Goal: Obtain resource: Download file/media

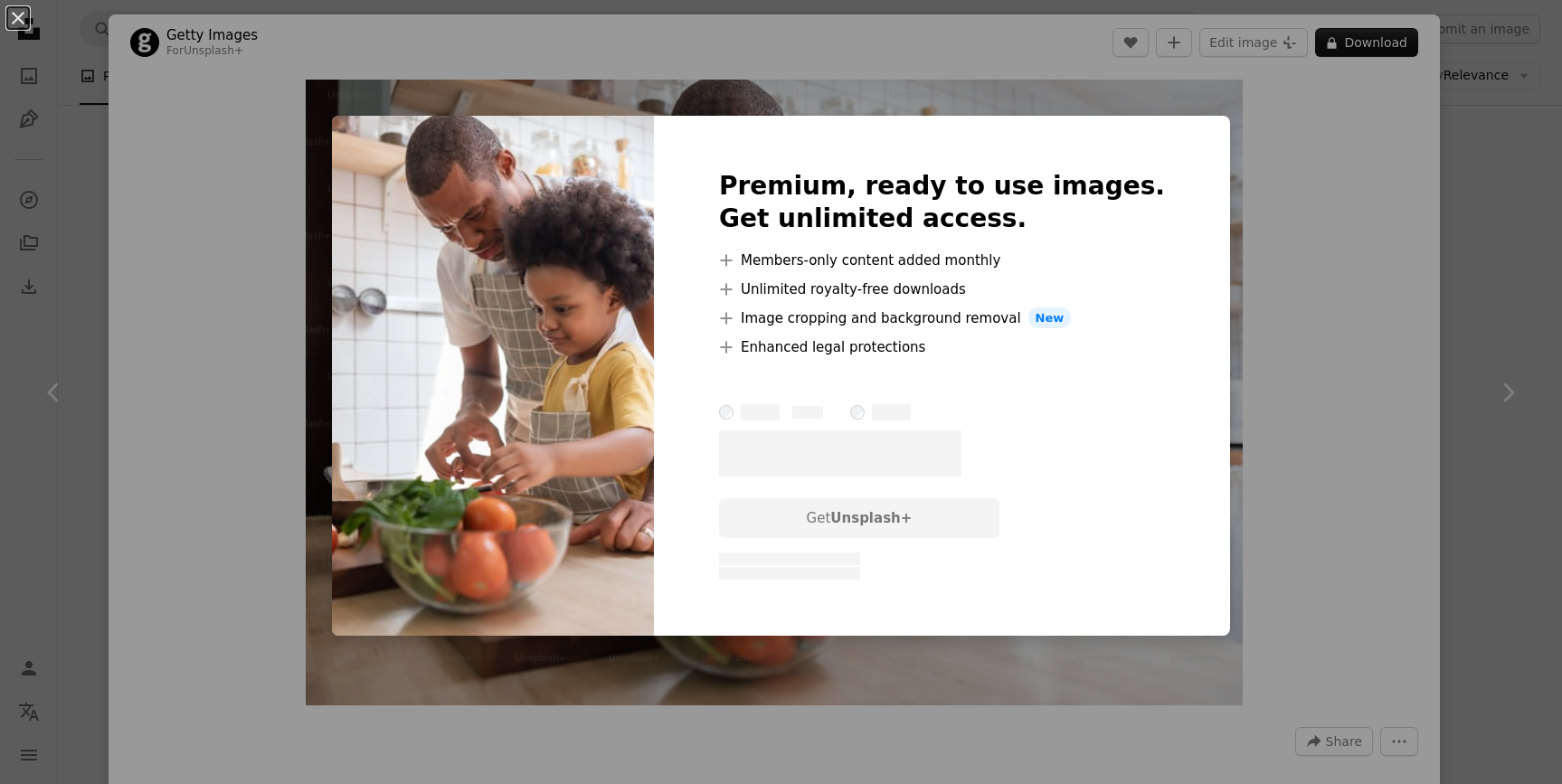
scroll to position [6014, 0]
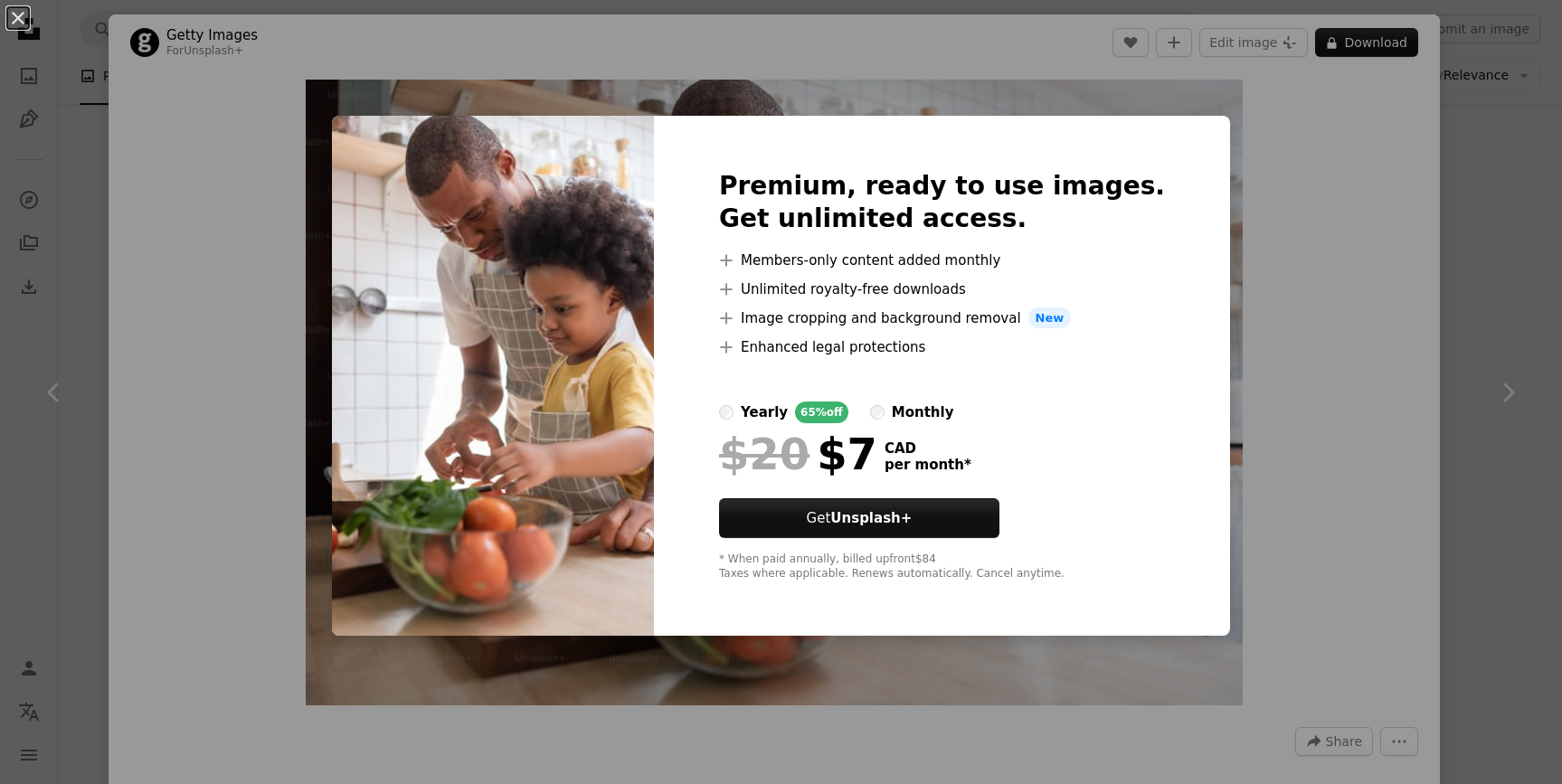
click at [1450, 266] on div "An X shape Premium, ready to use images. Get unlimited access. A plus sign Memb…" at bounding box center [781, 392] width 1562 height 784
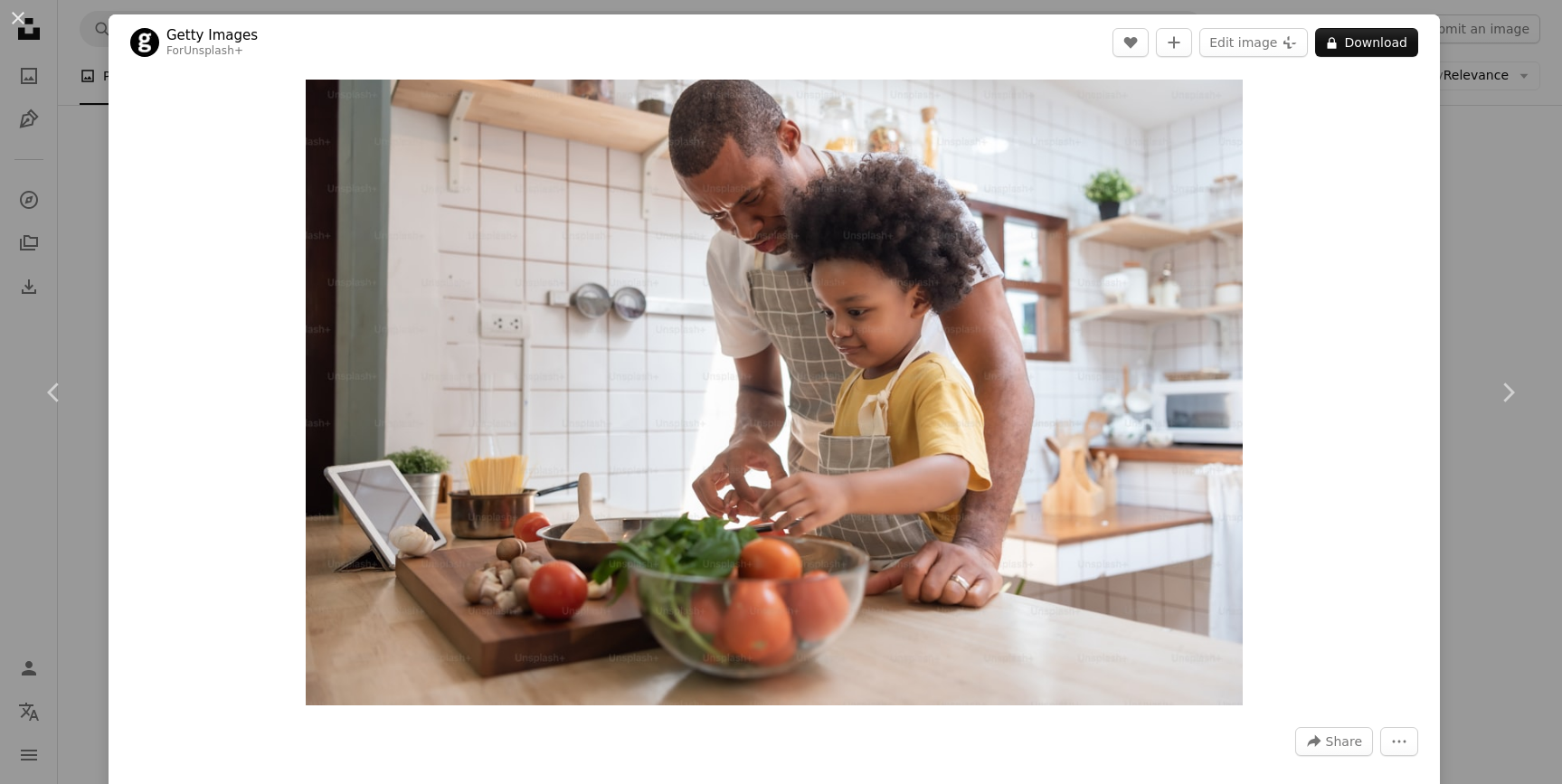
click at [89, 299] on div "An X shape Chevron left Chevron right Getty Images For Unsplash+ A heart A plus…" at bounding box center [781, 392] width 1562 height 784
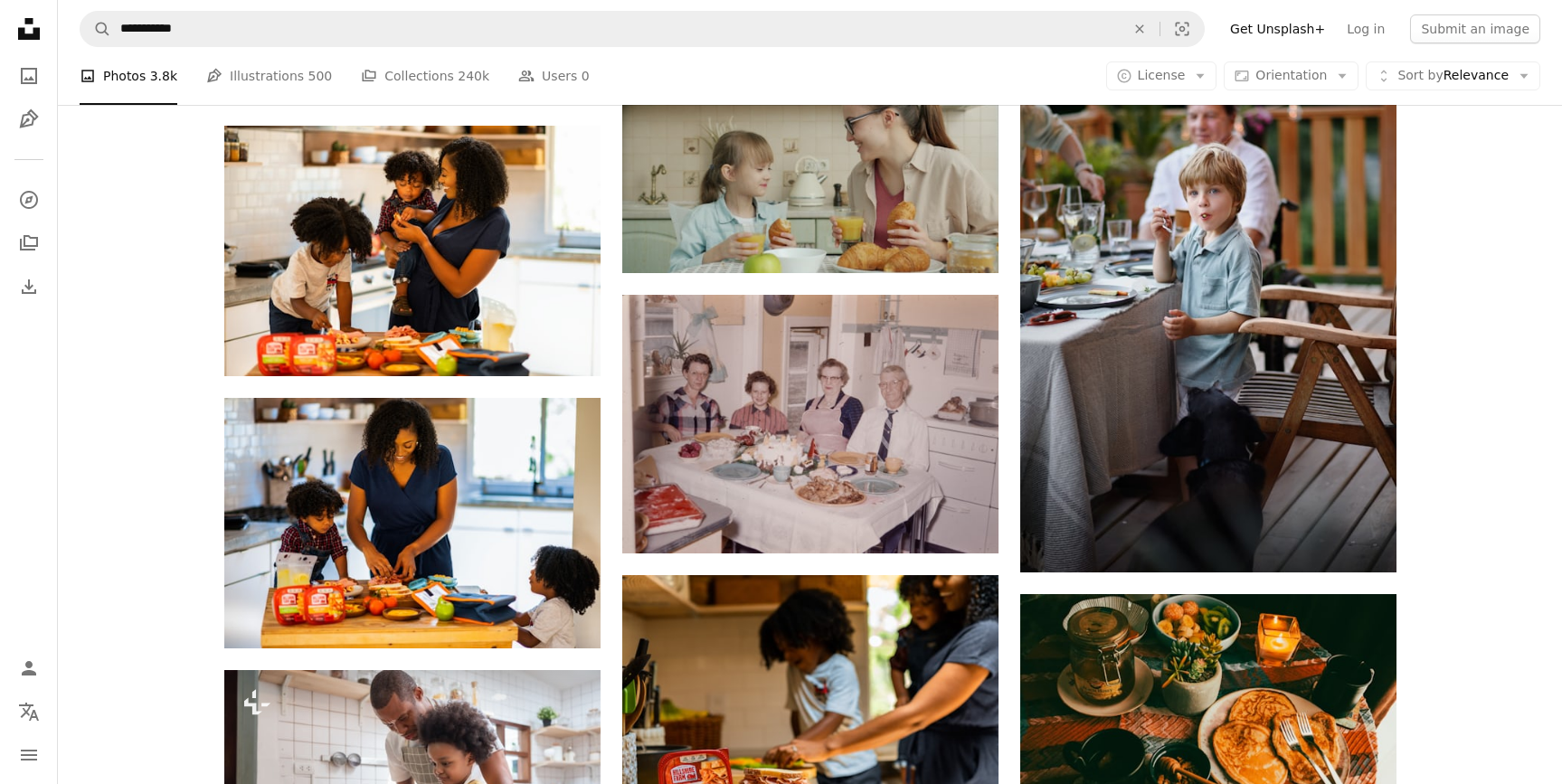
scroll to position [6228, 0]
